Goal: Task Accomplishment & Management: Complete application form

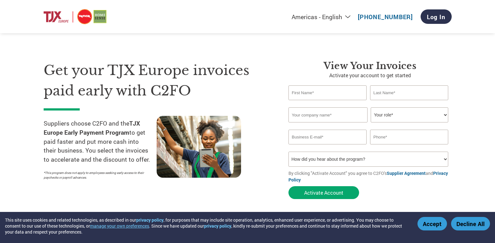
click at [299, 97] on input "text" at bounding box center [327, 92] width 78 height 15
type input "SHASHI"
type input "RANJAN"
type input "[PHONE_NUMBER]"
type input "[EMAIL_ADDRESS][DOMAIN_NAME]"
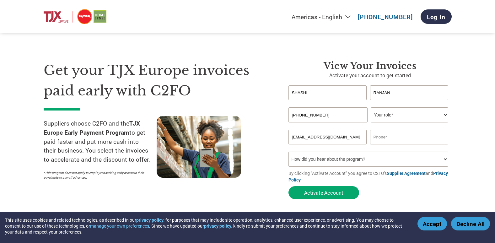
type input "09818419981"
click at [372, 123] on div "Invalid company name or company name is too long" at bounding box center [368, 125] width 160 height 4
click at [376, 117] on select "Your role* CFO Controller Credit Manager Finance Director Treasurer CEO Preside…" at bounding box center [408, 114] width 77 height 15
select select "ACCOUNTS_RECEIVABLE"
click at [370, 107] on select "Your role* CFO Controller Credit Manager Finance Director Treasurer CEO Preside…" at bounding box center [408, 114] width 77 height 15
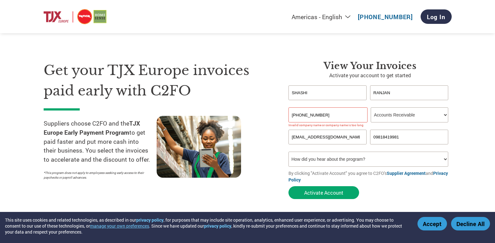
click at [314, 160] on select "How did you hear about the program? Received a letter Email Social Media Online…" at bounding box center [368, 159] width 160 height 15
select select "Email"
click at [288, 152] on select "How did you hear about the program? Received a letter Email Social Media Online…" at bounding box center [368, 159] width 160 height 15
click at [329, 120] on input "[PHONE_NUMBER]" at bounding box center [327, 114] width 79 height 15
type input "+"
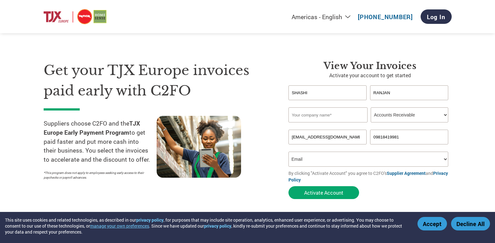
click at [320, 117] on input "text" at bounding box center [327, 114] width 79 height 15
click at [320, 118] on input "text" at bounding box center [327, 114] width 79 height 15
type input "[DEMOGRAPHIC_DATA] BEADS INDUSTRIES LLP"
click at [314, 158] on select "How did you hear about the program? Received a letter Email Social Media Online…" at bounding box center [368, 159] width 160 height 15
click at [288, 152] on select "How did you hear about the program? Received a letter Email Social Media Online…" at bounding box center [368, 159] width 160 height 15
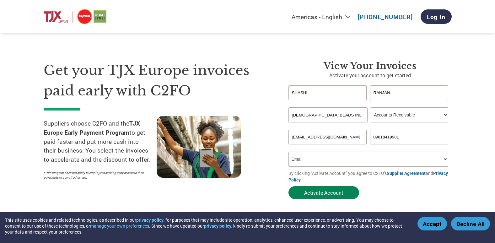
click at [312, 193] on button "Activate Account" at bounding box center [323, 192] width 71 height 13
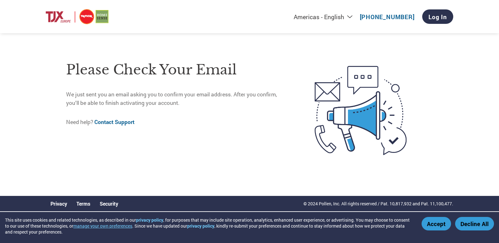
click at [438, 226] on button "Accept" at bounding box center [436, 223] width 29 height 13
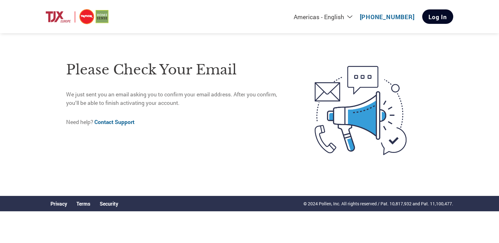
drag, startPoint x: 438, startPoint y: 18, endPoint x: 435, endPoint y: 22, distance: 4.5
click at [438, 18] on link "Log In" at bounding box center [438, 16] width 31 height 14
